Goal: Task Accomplishment & Management: Use online tool/utility

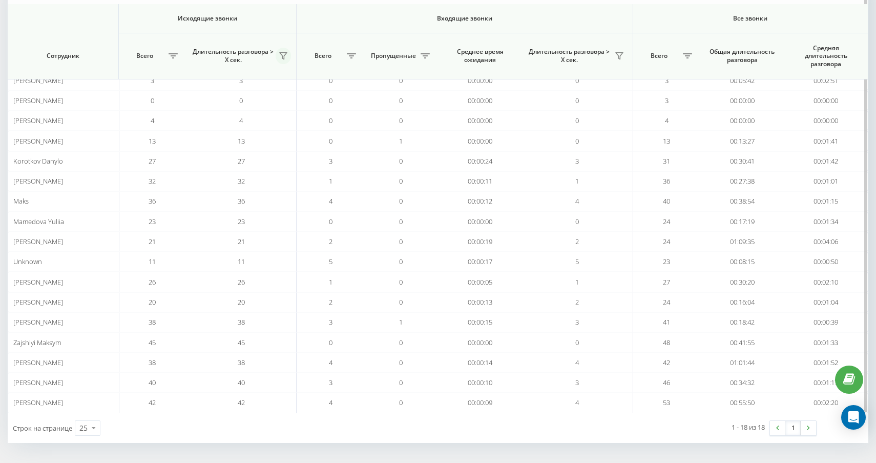
click at [282, 56] on icon at bounding box center [283, 56] width 8 height 8
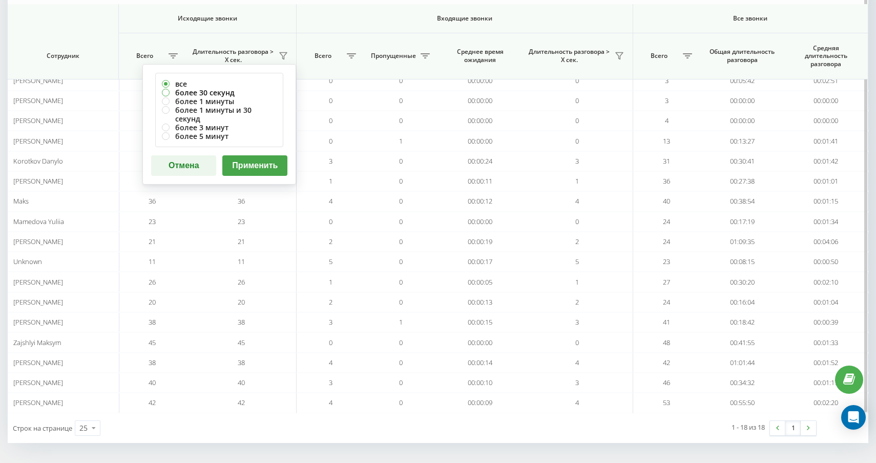
click at [236, 95] on label "более 30 секунд" at bounding box center [219, 92] width 115 height 9
radio input "true"
click at [243, 156] on button "Применить" at bounding box center [254, 165] width 65 height 20
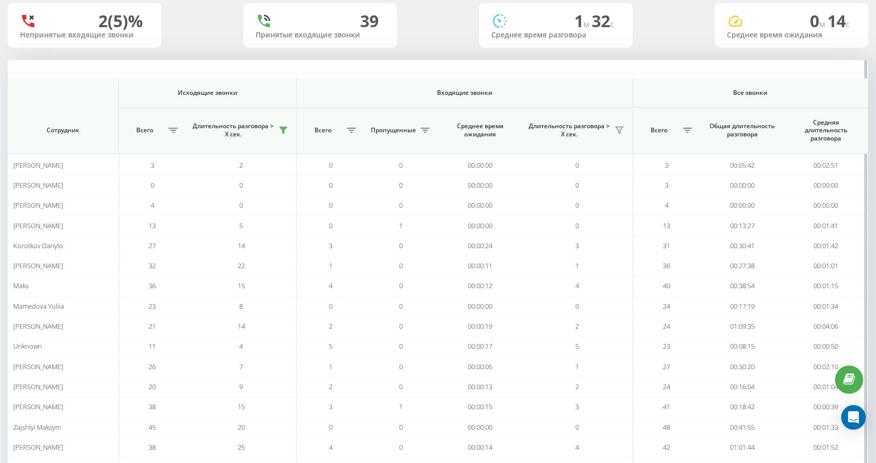
scroll to position [145, 0]
